Goal: Information Seeking & Learning: Learn about a topic

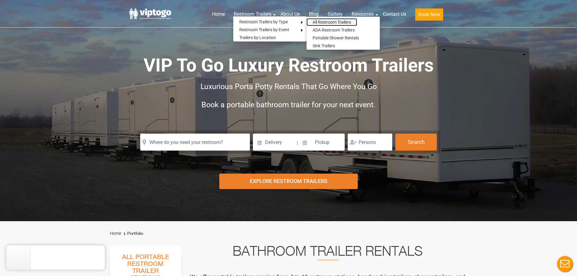
click at [343, 24] on link "All Restroom Trailers" at bounding box center [331, 22] width 51 height 8
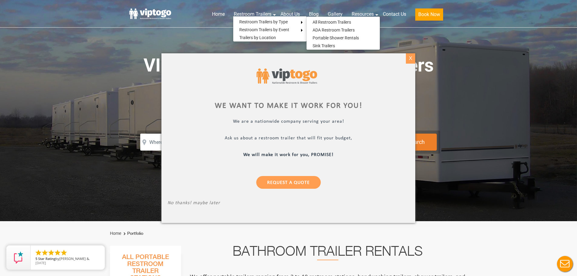
click at [411, 57] on div "X" at bounding box center [410, 58] width 9 height 10
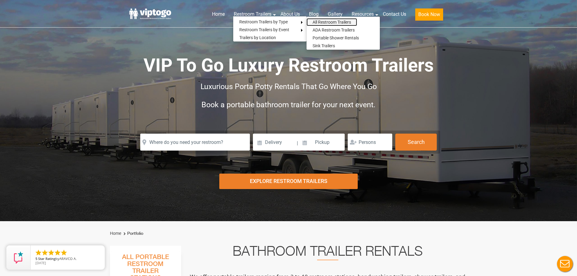
click at [330, 22] on link "All Restroom Trailers" at bounding box center [331, 22] width 51 height 8
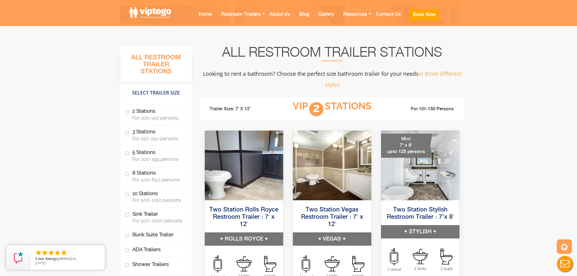
scroll to position [394, 0]
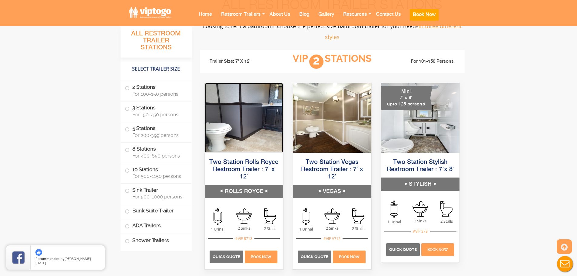
click at [249, 120] on img at bounding box center [244, 118] width 78 height 70
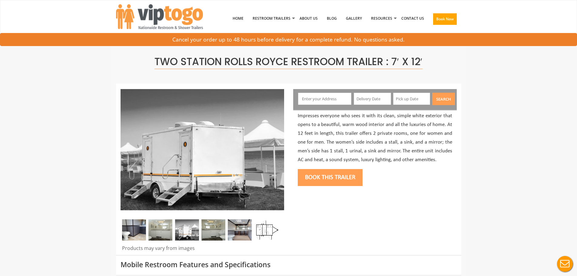
click at [163, 231] on img at bounding box center [160, 229] width 24 height 21
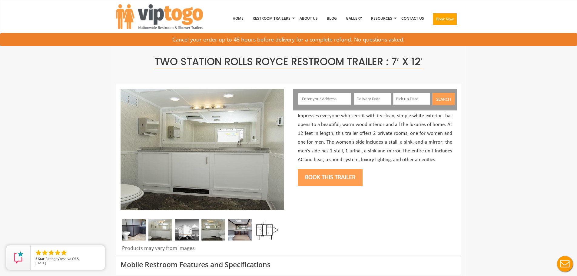
click at [201, 230] on div at bounding box center [203, 231] width 164 height 24
click at [191, 229] on img at bounding box center [187, 229] width 24 height 21
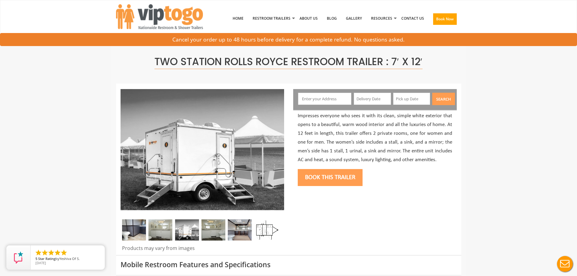
click at [220, 230] on img at bounding box center [213, 229] width 24 height 21
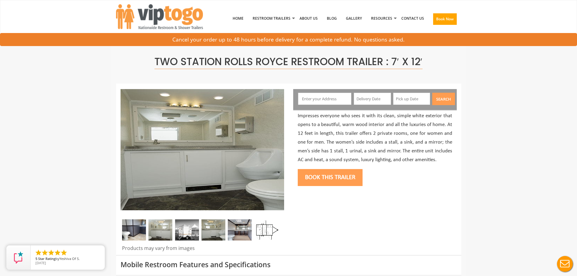
click at [240, 229] on img at bounding box center [240, 229] width 24 height 21
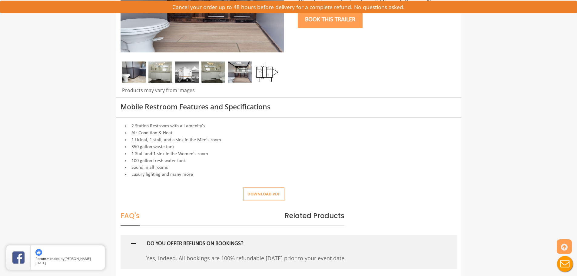
scroll to position [182, 0]
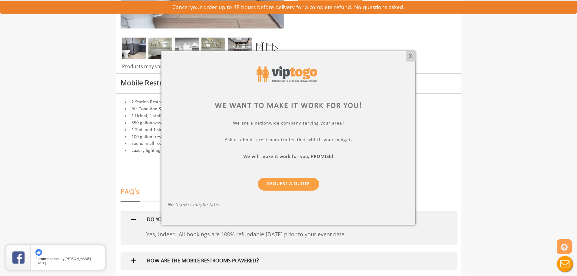
click at [411, 57] on div "X" at bounding box center [410, 56] width 9 height 10
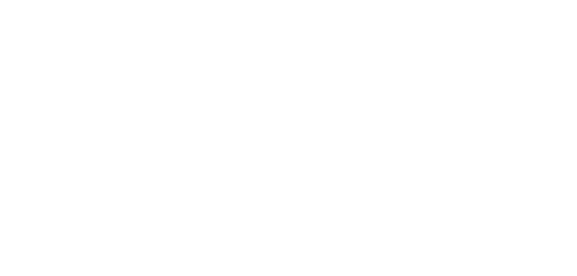
scroll to position [419, 0]
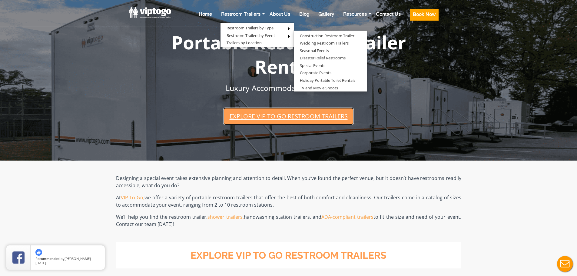
click at [284, 116] on link "Explore VIP To Go restroom trailers" at bounding box center [288, 115] width 130 height 17
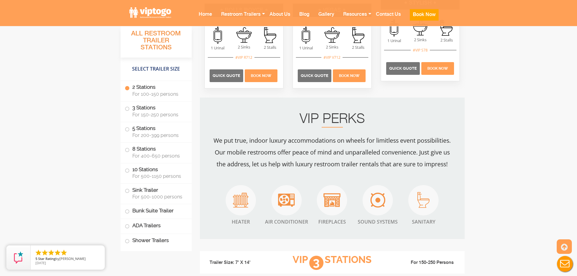
scroll to position [574, 0]
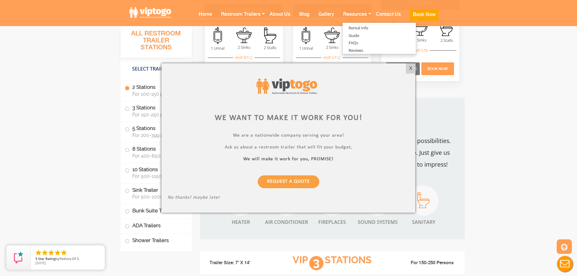
drag, startPoint x: 409, startPoint y: 69, endPoint x: 437, endPoint y: 45, distance: 36.3
click at [409, 69] on div "X" at bounding box center [410, 68] width 9 height 10
